Goal: Information Seeking & Learning: Find specific fact

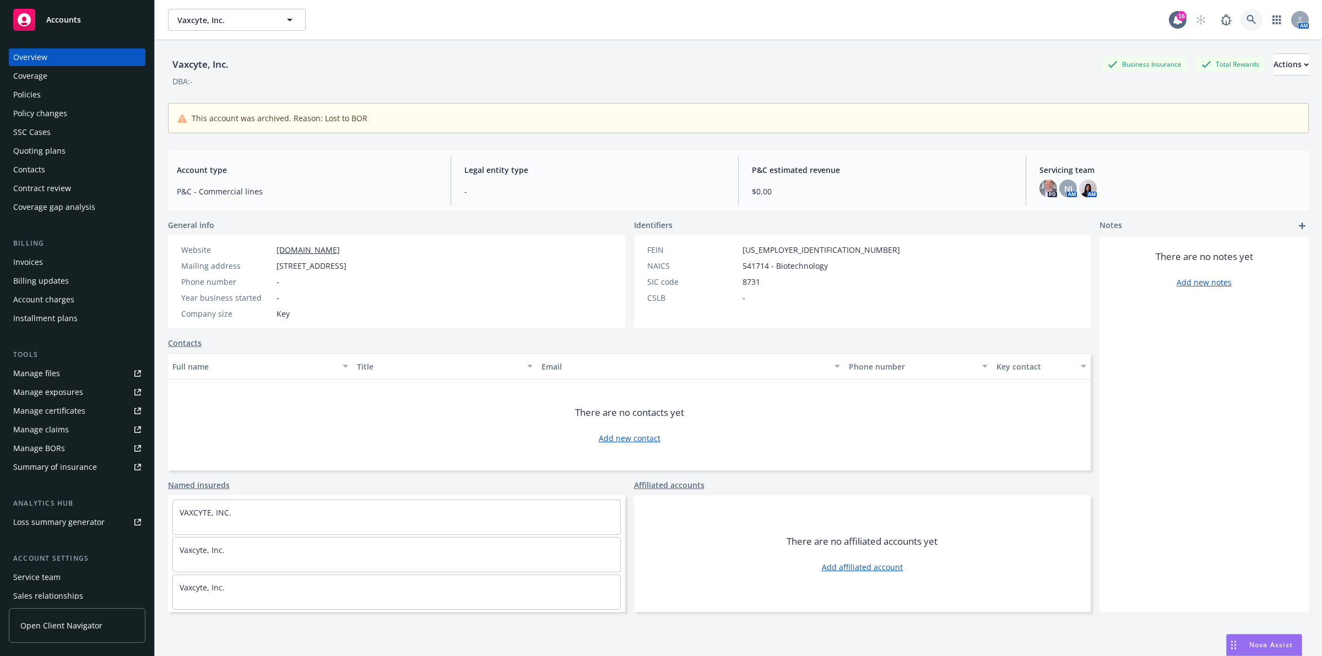
click at [1245, 15] on link at bounding box center [1251, 20] width 22 height 22
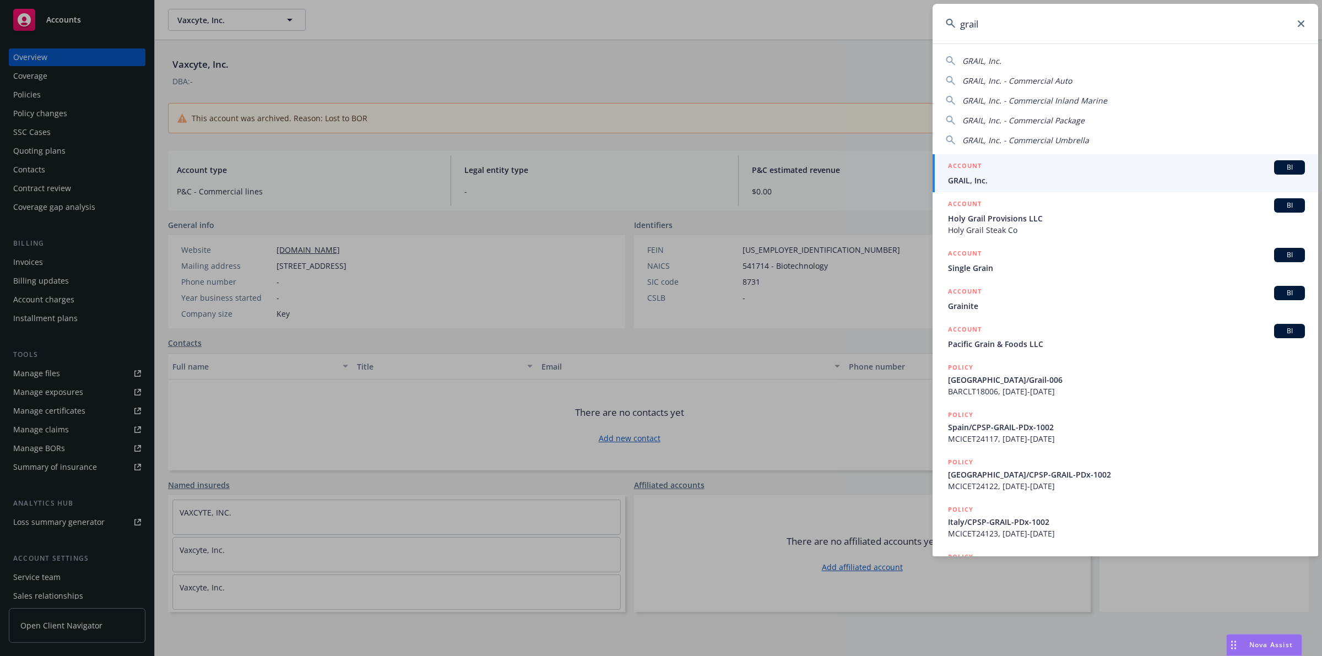
type input "grail"
click at [1074, 179] on span "GRAIL, Inc." at bounding box center [1126, 181] width 357 height 12
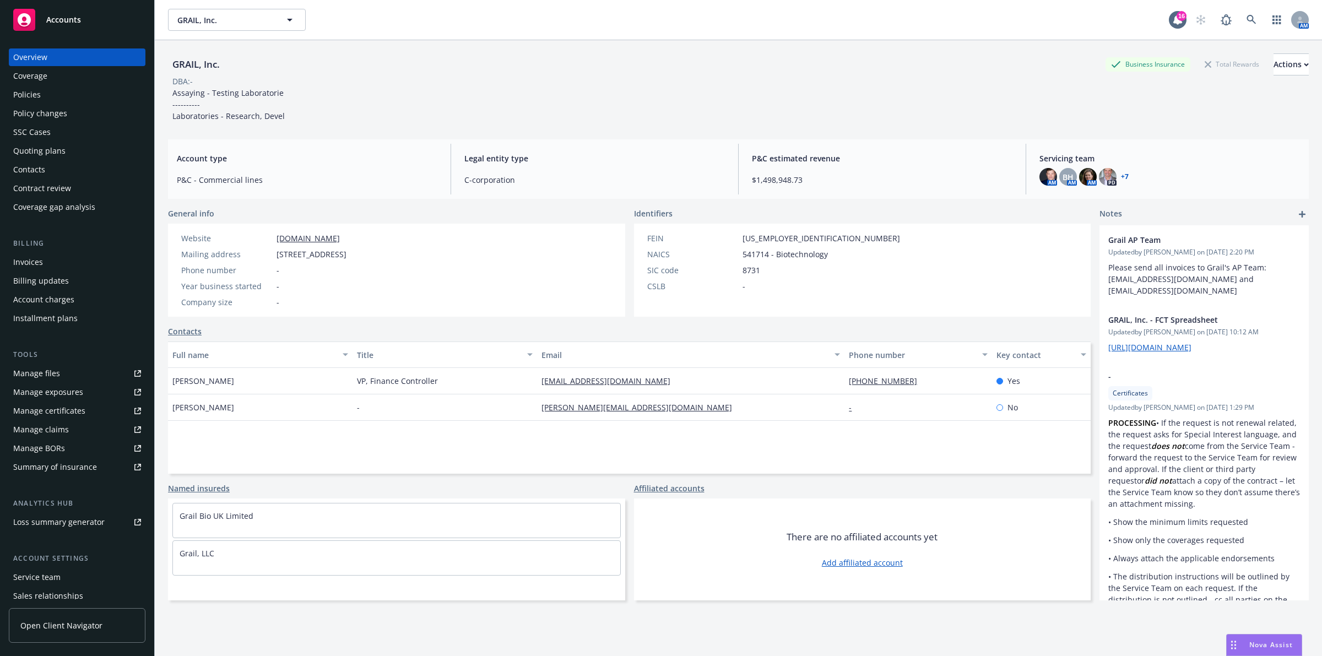
click at [36, 95] on div "Policies" at bounding box center [27, 95] width 28 height 18
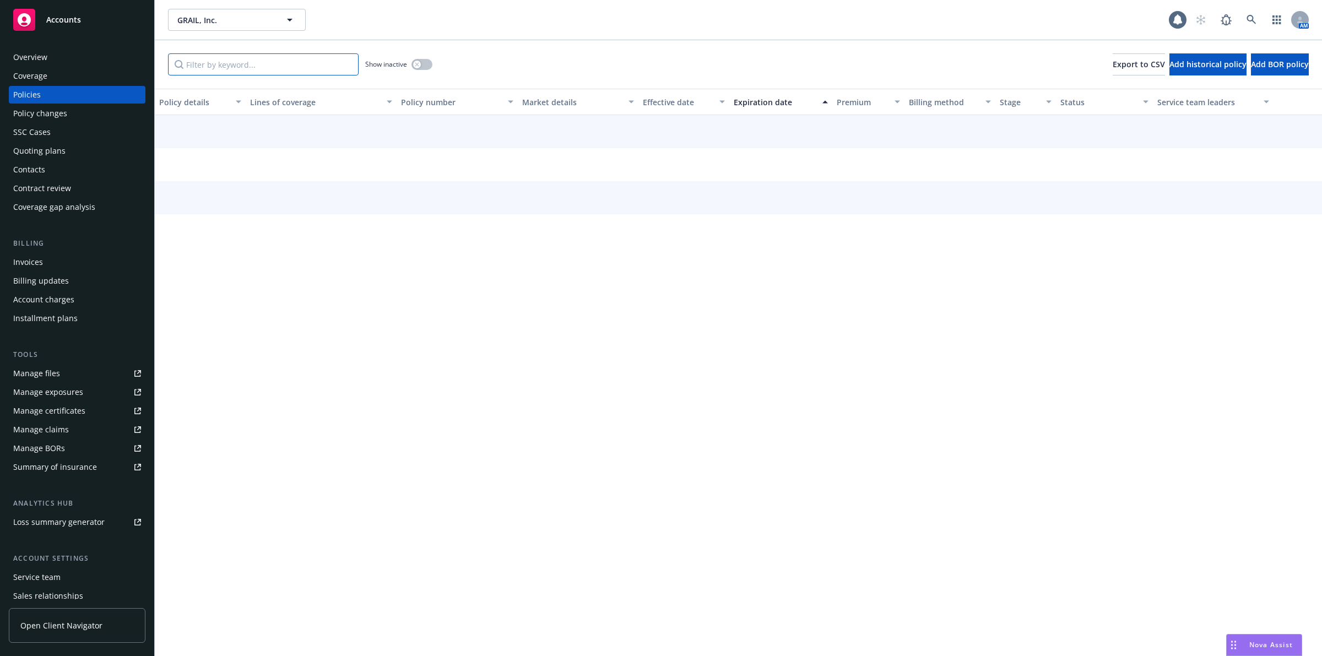
click at [234, 69] on input "Filter by keyword..." at bounding box center [263, 64] width 191 height 22
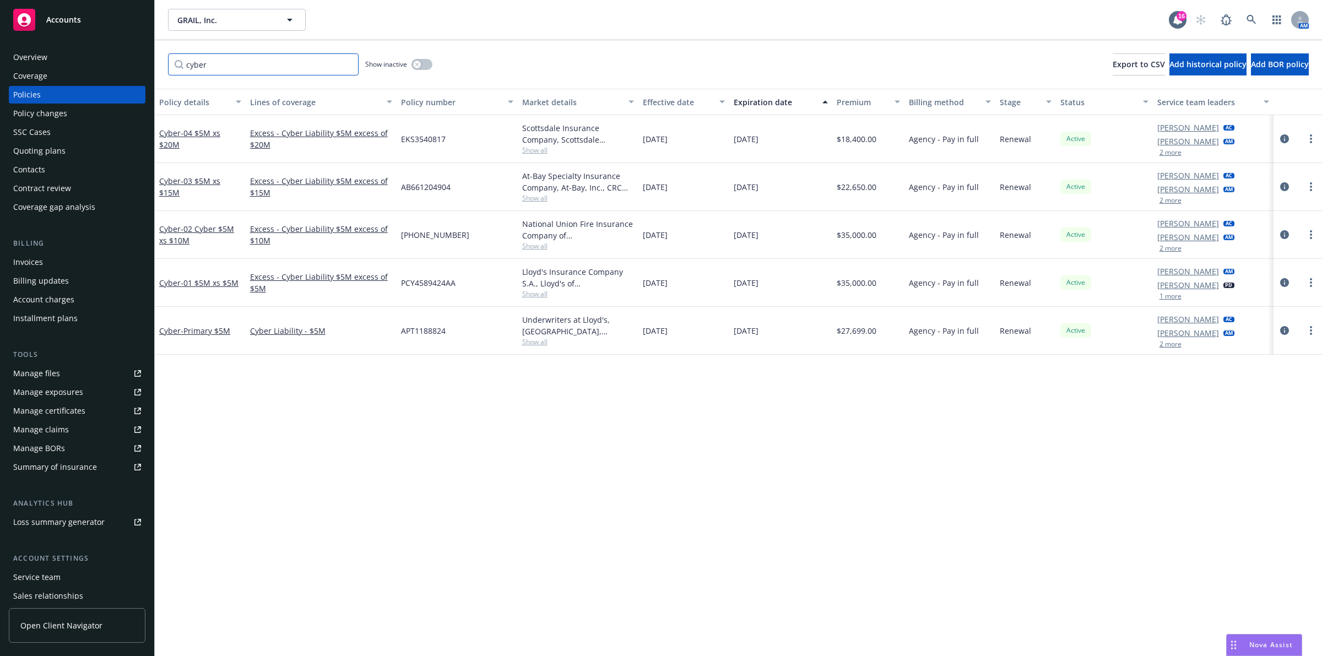
type input "cyber"
click at [340, 431] on div "Policy details Lines of coverage Policy number Market details Effective date Ex…" at bounding box center [738, 372] width 1167 height 567
